Goal: Information Seeking & Learning: Learn about a topic

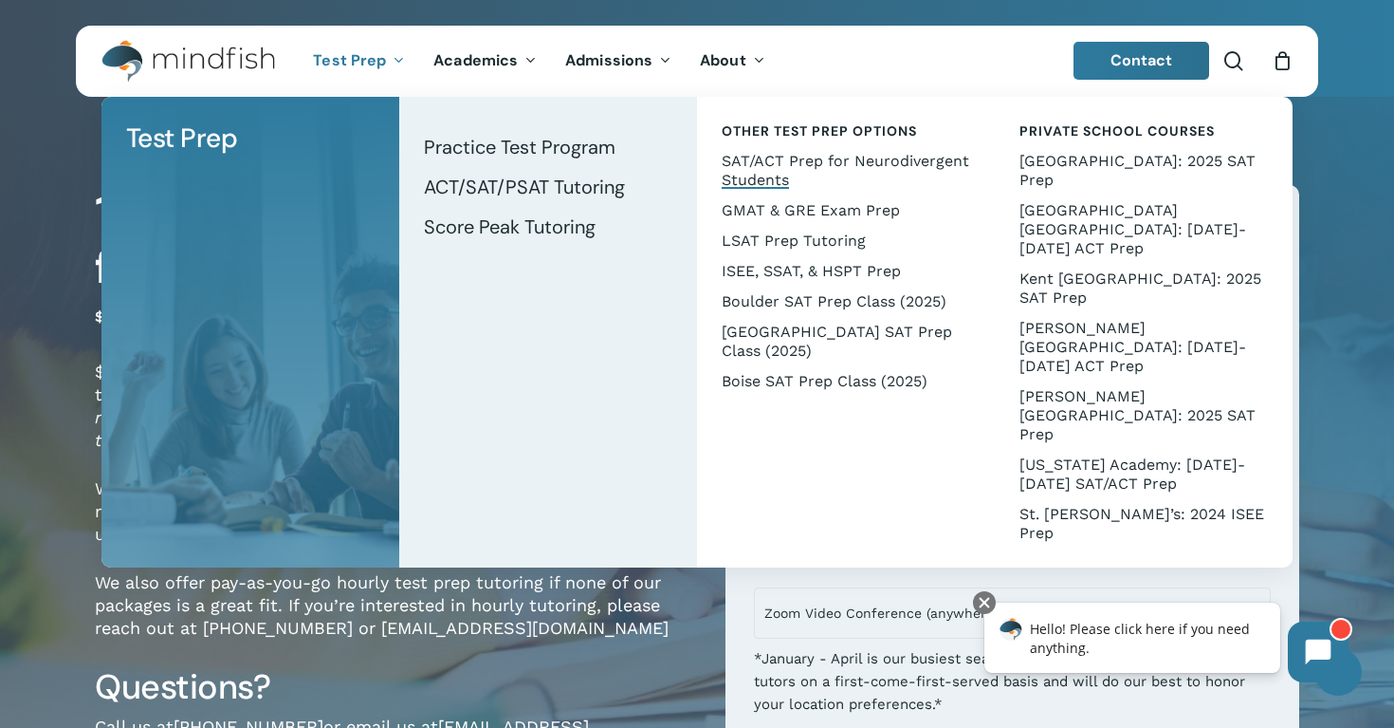
click at [735, 164] on span "SAT/ACT Prep for Neurodivergent Students" at bounding box center [846, 170] width 248 height 37
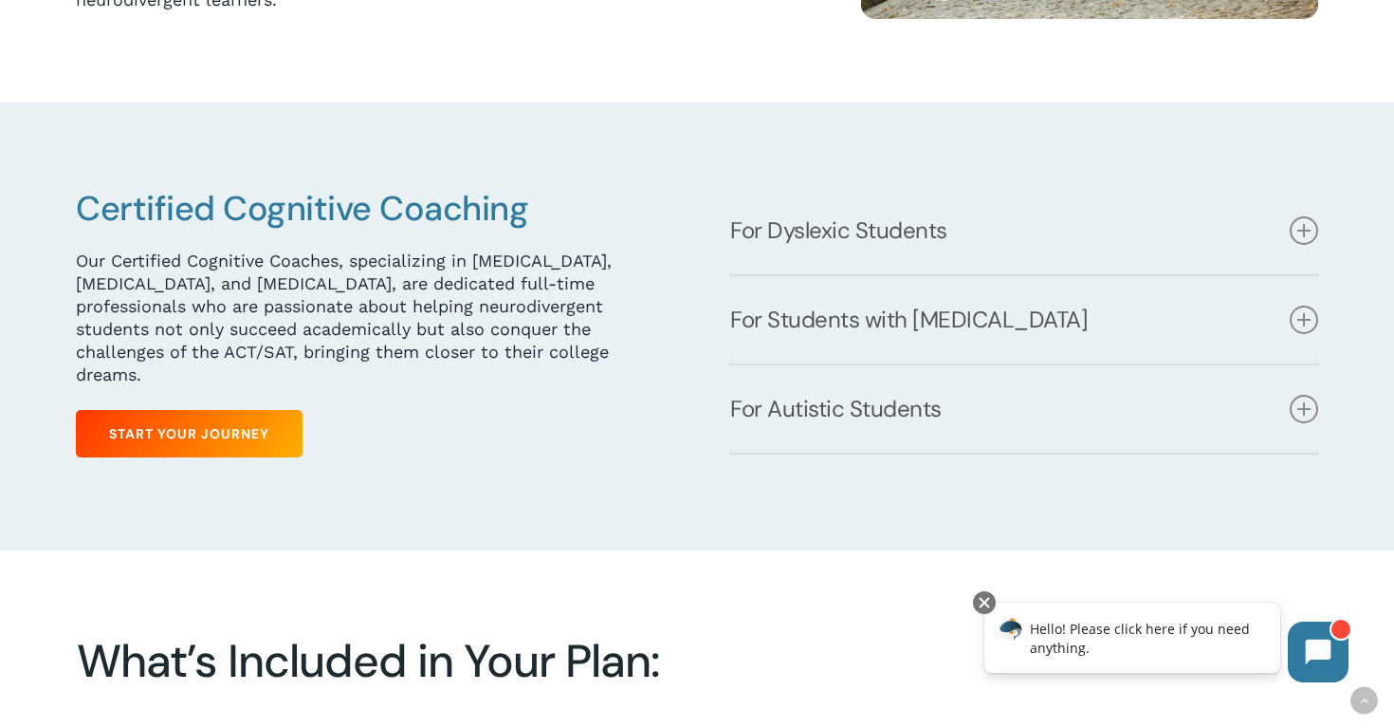
scroll to position [613, 0]
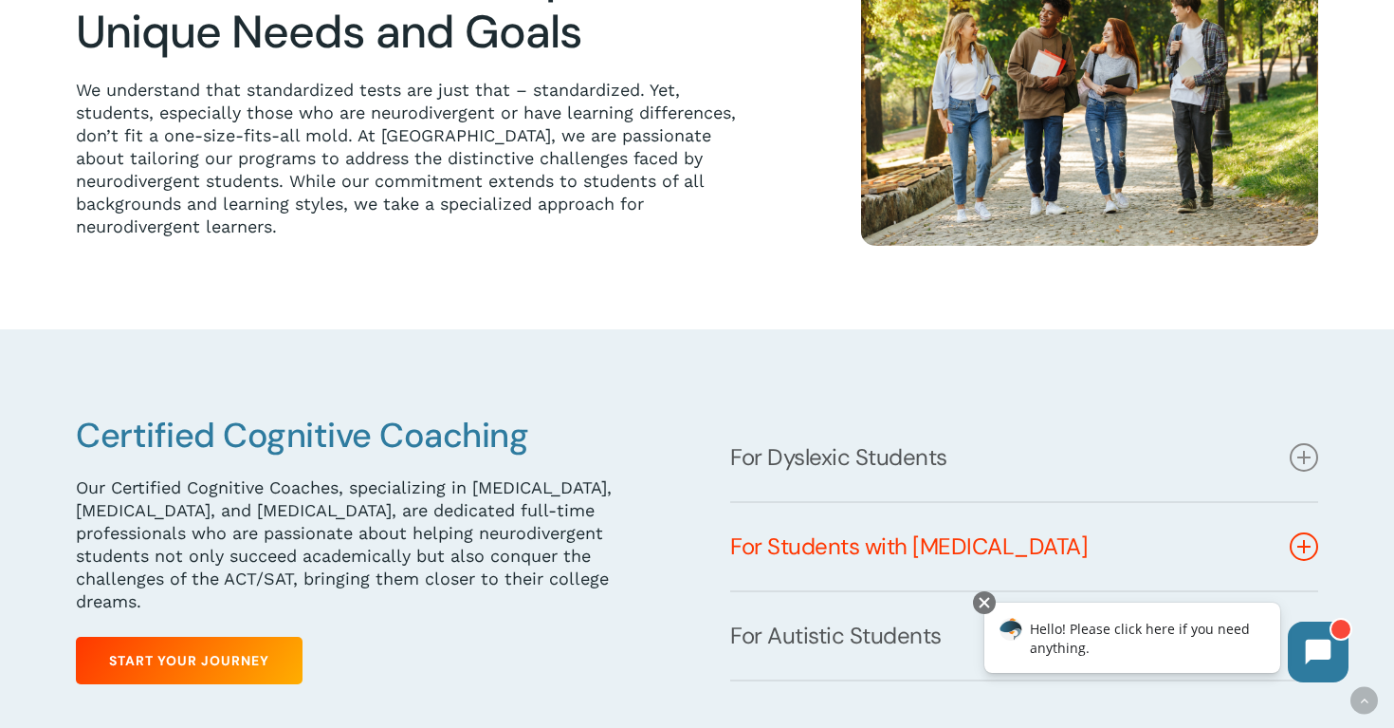
click at [786, 560] on link "For Students with ADHD" at bounding box center [1024, 546] width 588 height 87
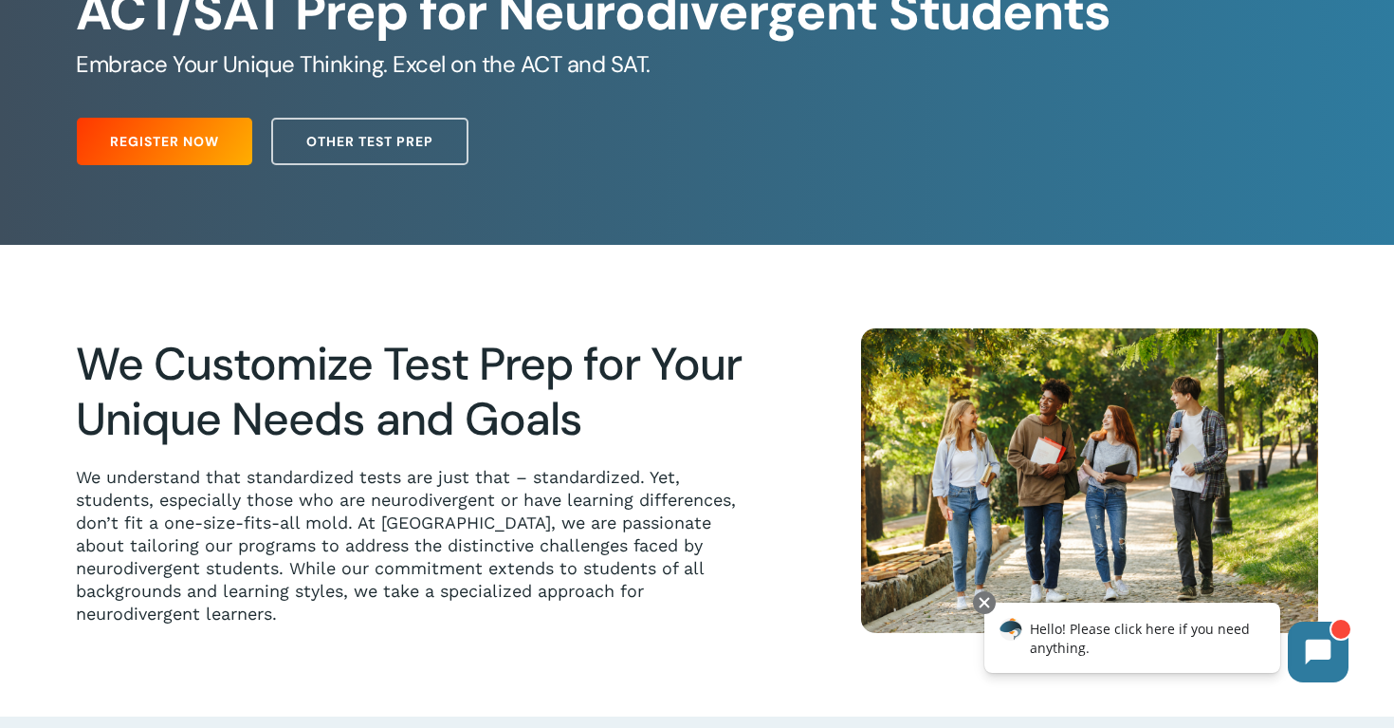
scroll to position [0, 0]
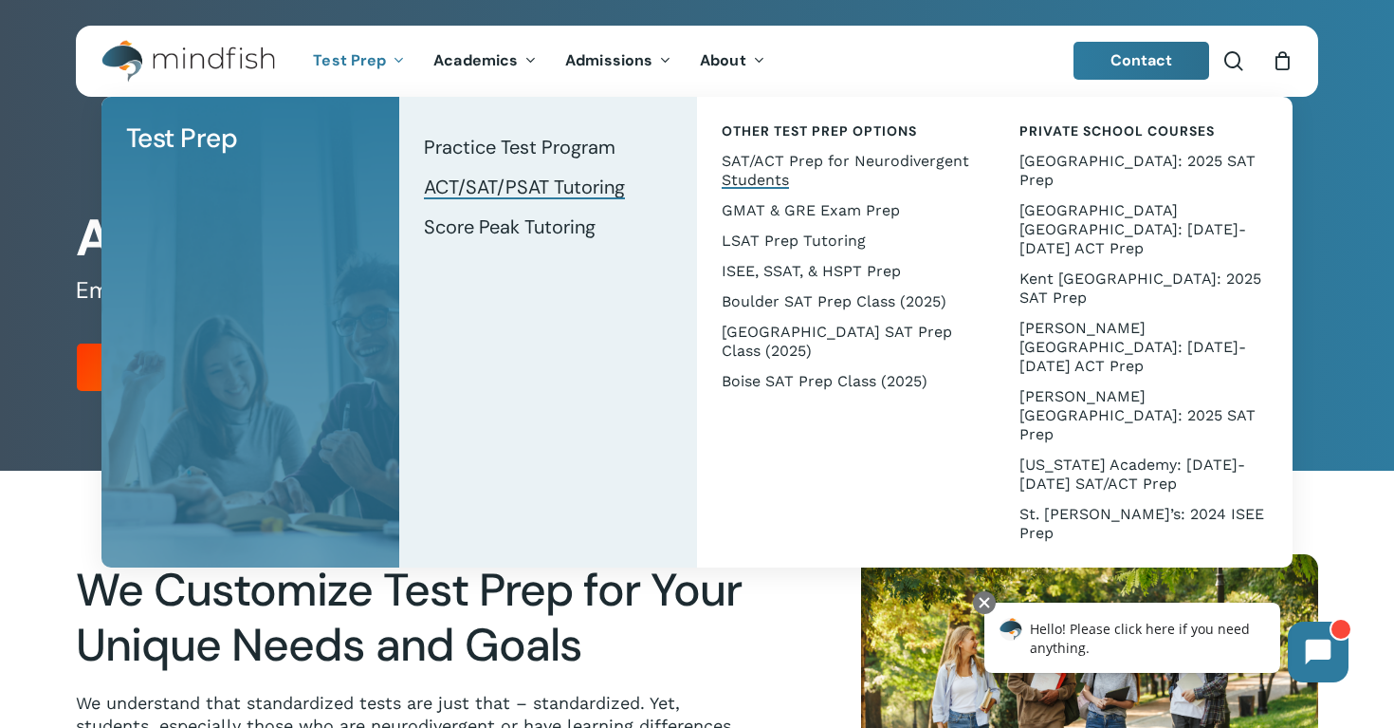
click at [472, 189] on span "ACT/SAT/PSAT Tutoring" at bounding box center [524, 187] width 201 height 25
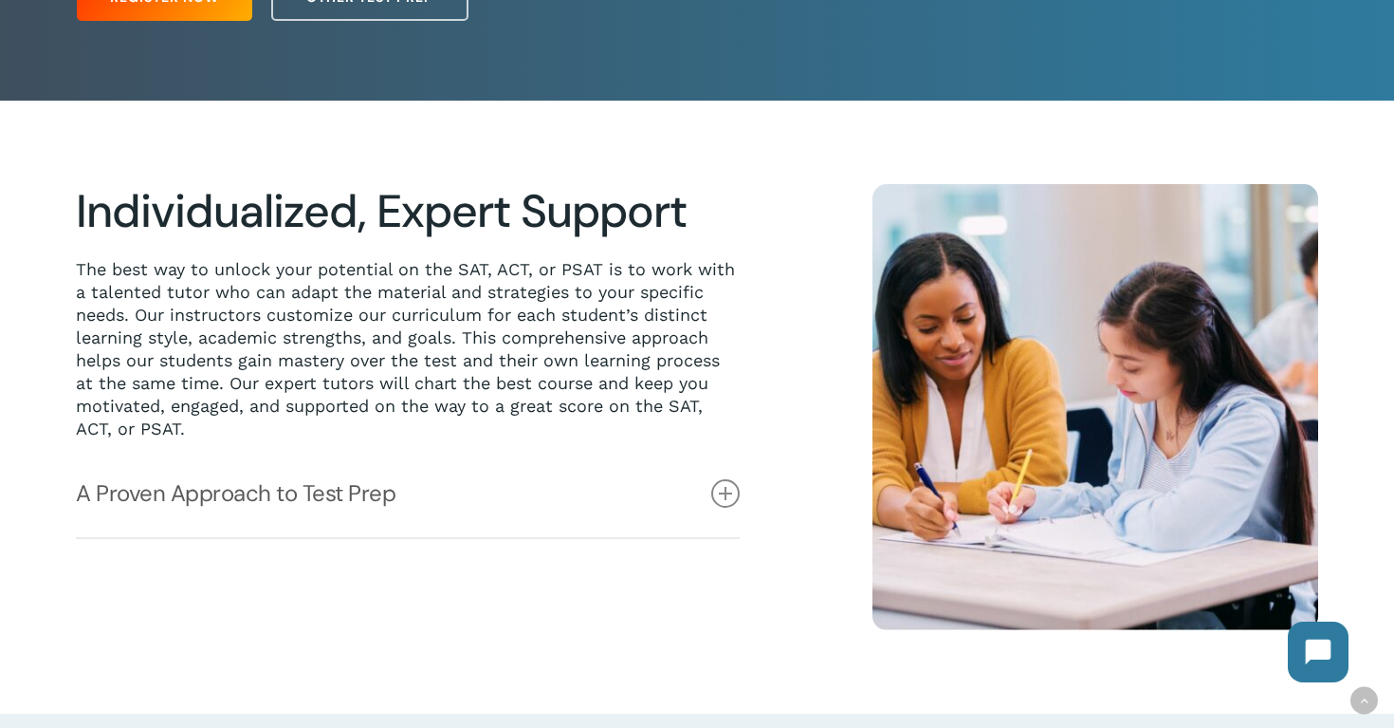
scroll to position [379, 0]
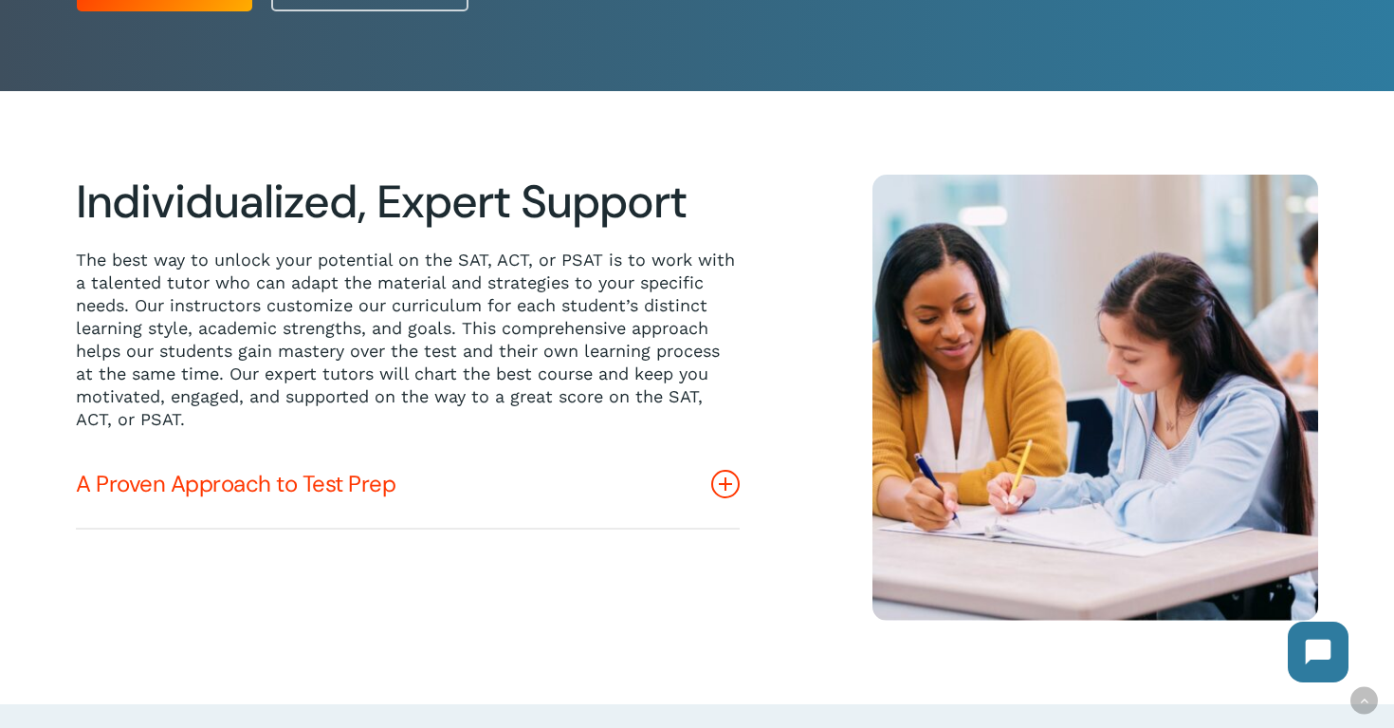
click at [222, 470] on link "A Proven Approach to Test Prep" at bounding box center [408, 483] width 664 height 87
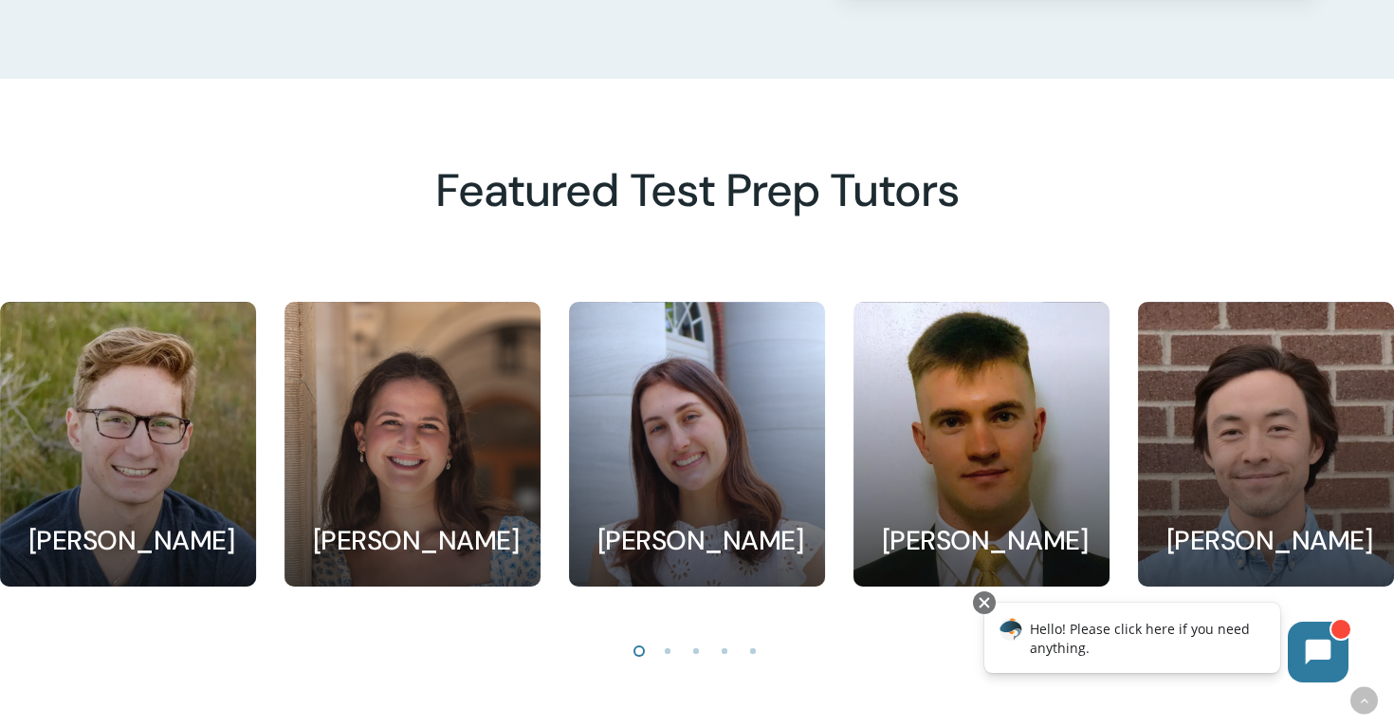
scroll to position [1713, 0]
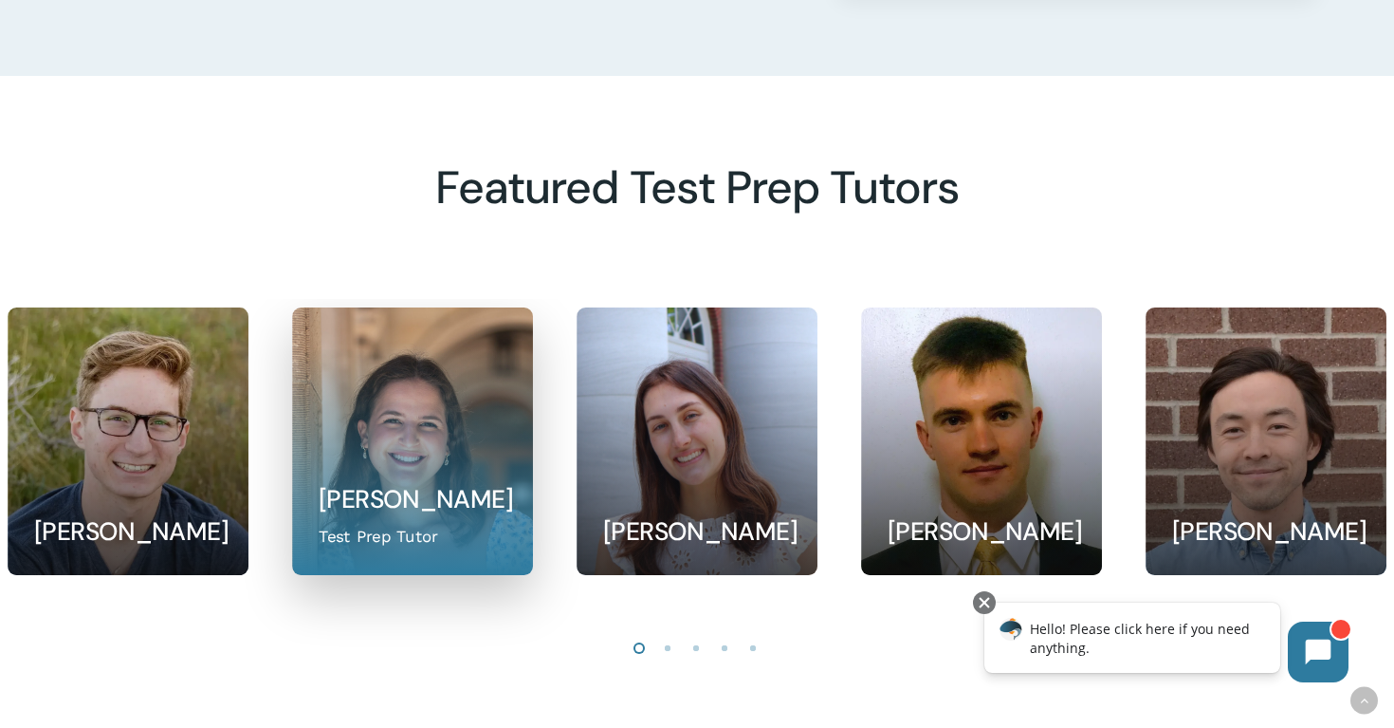
click at [453, 458] on link at bounding box center [412, 441] width 239 height 266
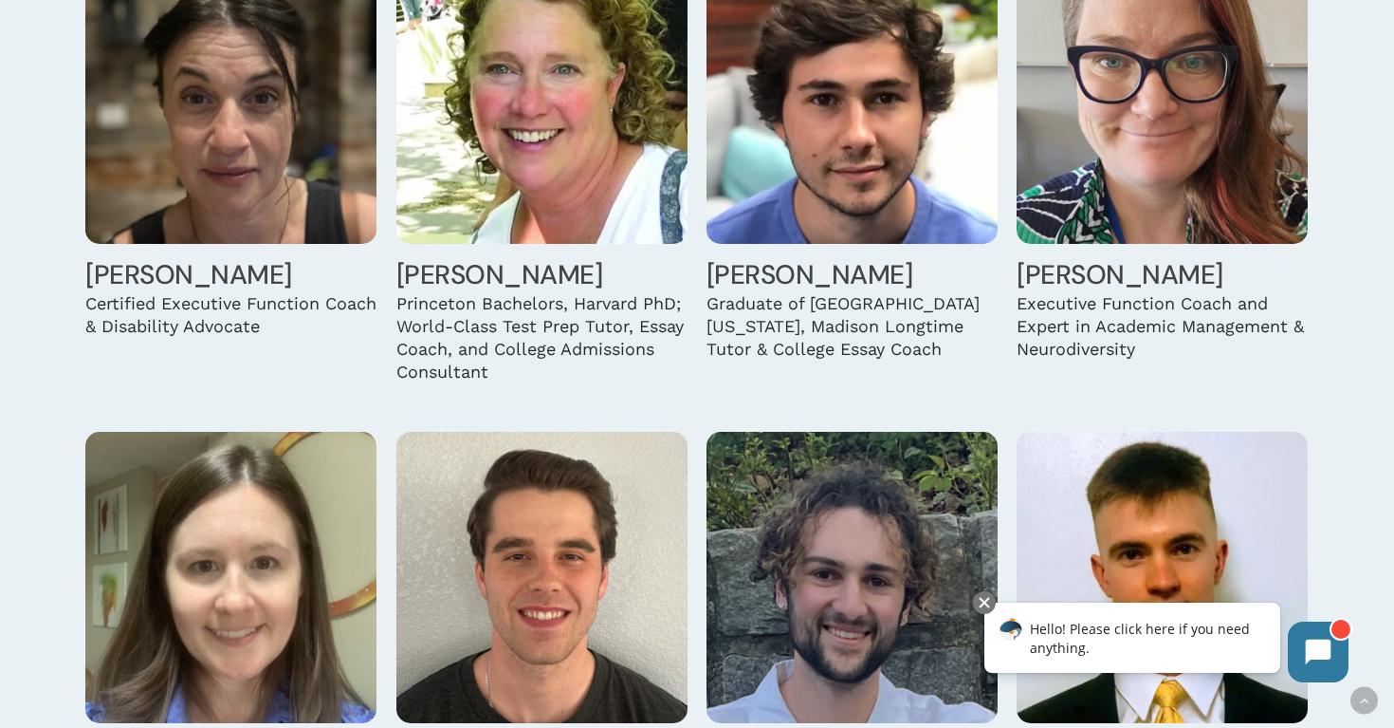
scroll to position [1842, 0]
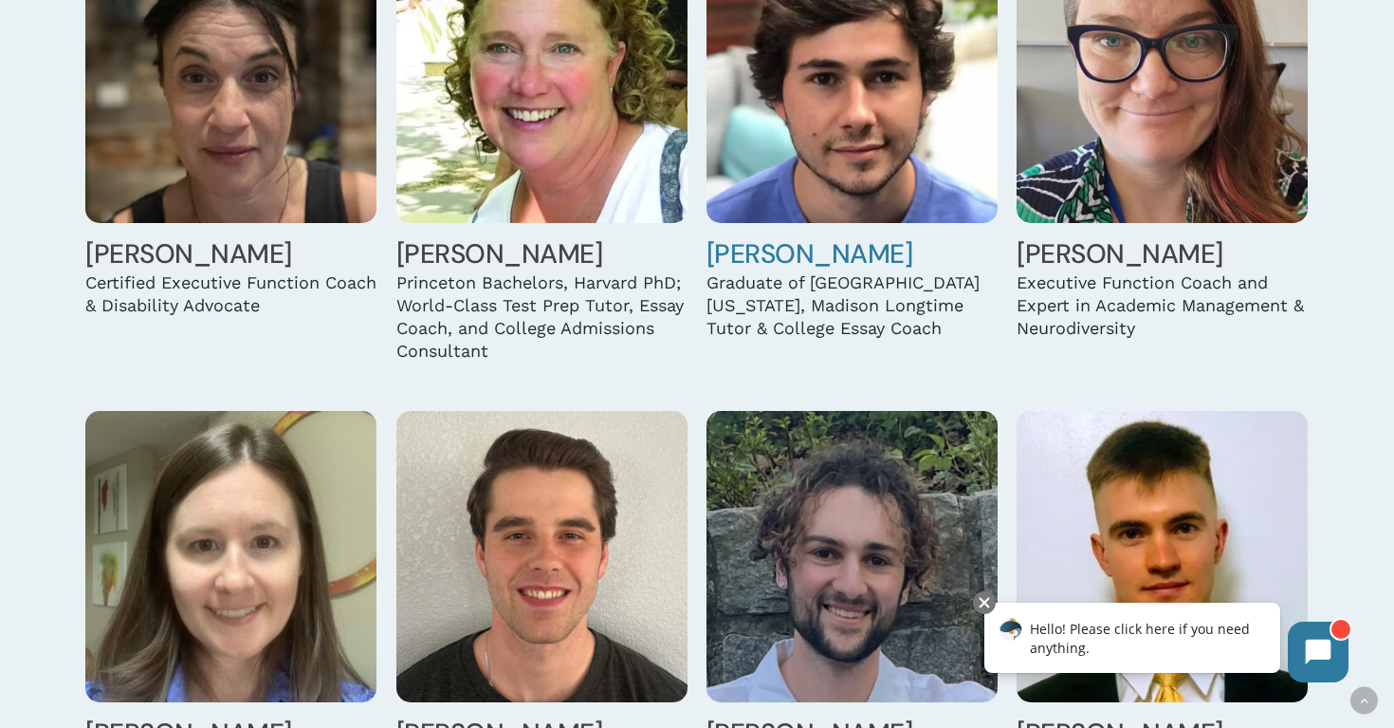
click at [911, 72] on img at bounding box center [852, 77] width 291 height 291
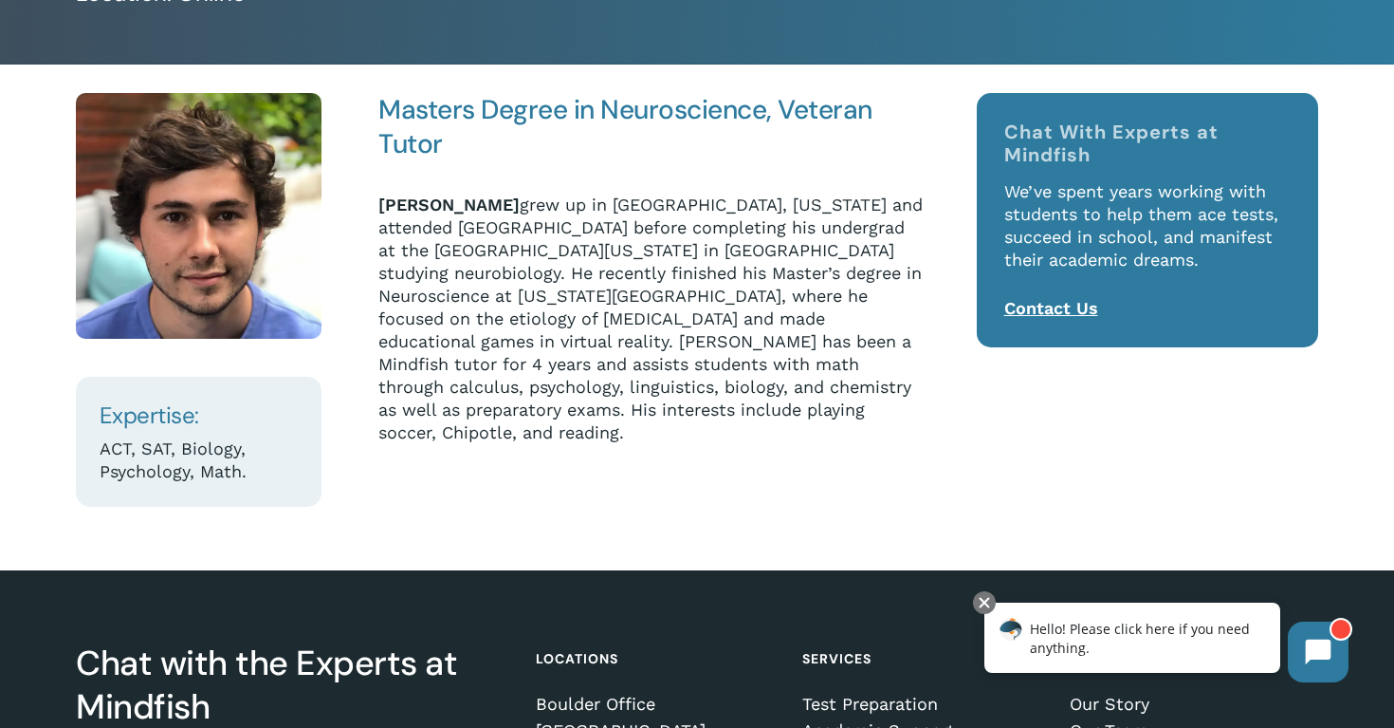
scroll to position [529, 0]
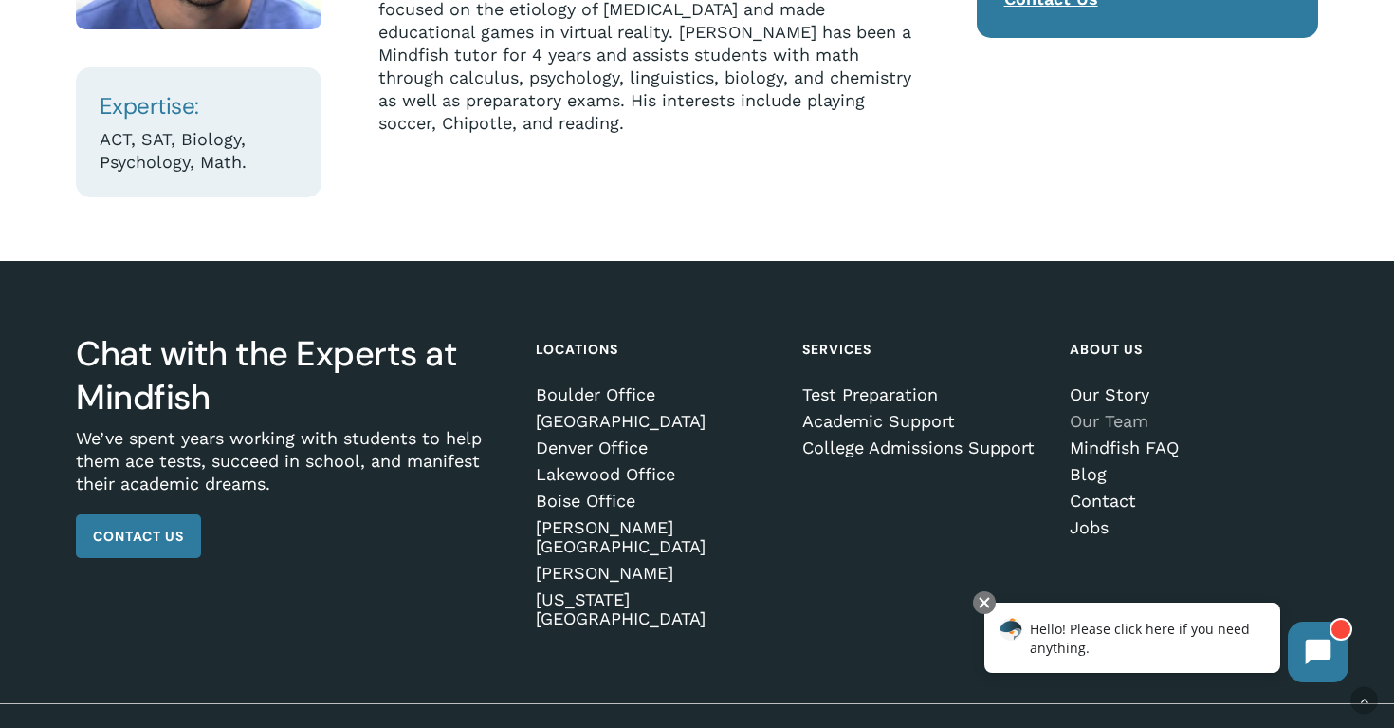
click at [1092, 422] on link "Our Team" at bounding box center [1191, 421] width 242 height 19
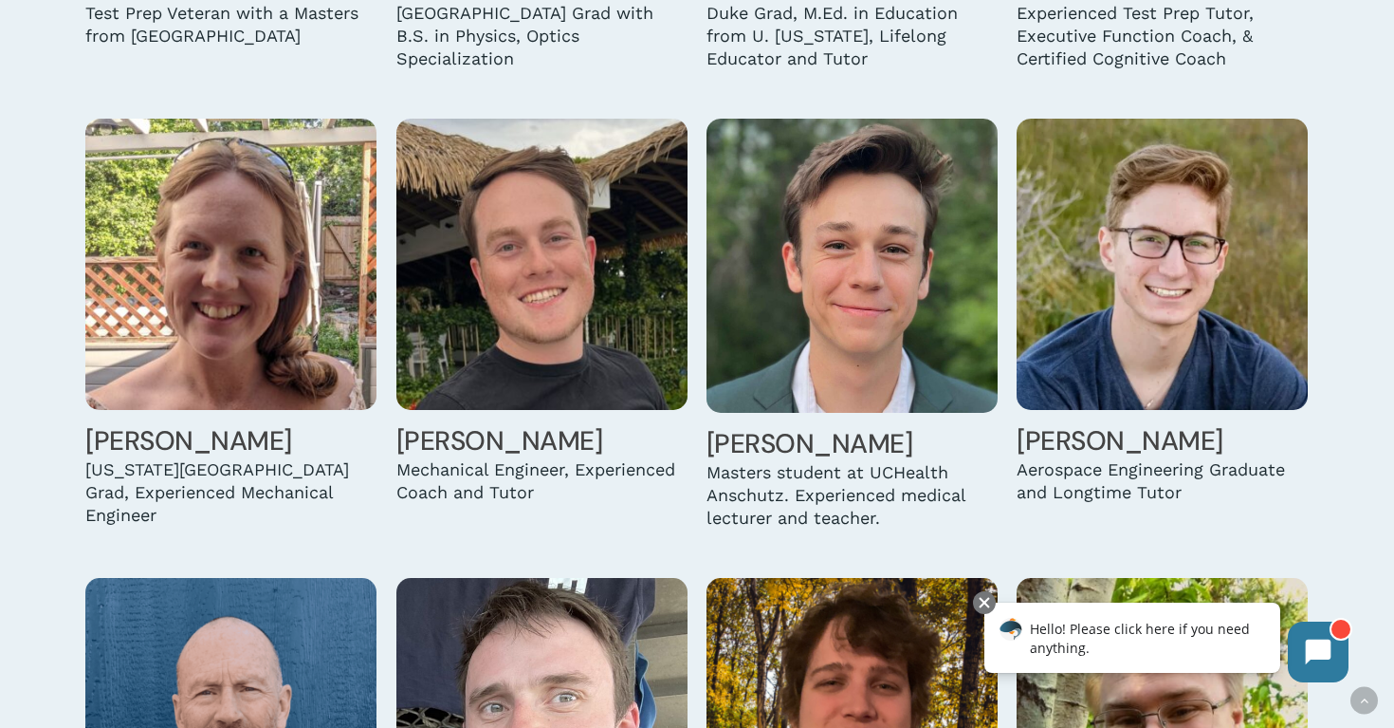
scroll to position [5177, 0]
